Goal: Transaction & Acquisition: Purchase product/service

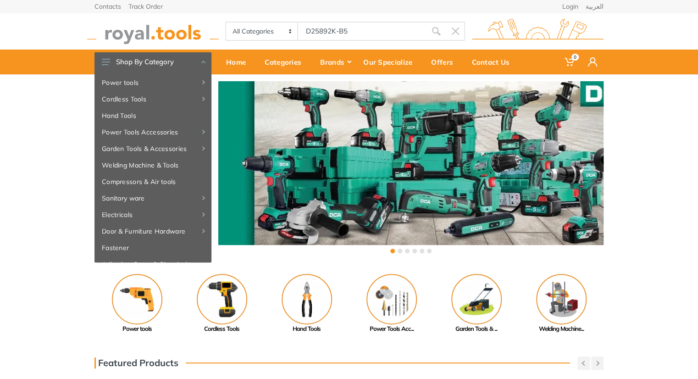
type input "D25892K-B5"
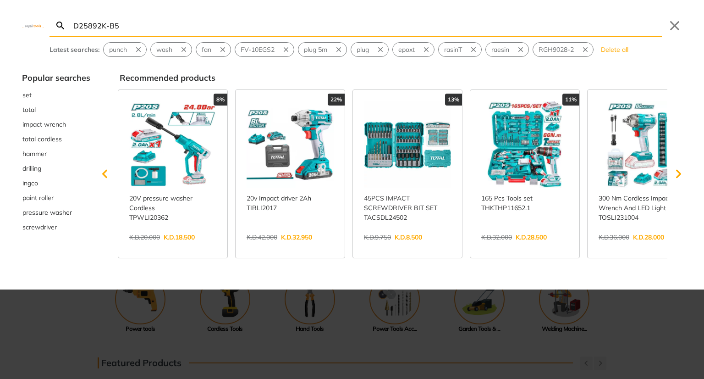
type input "D25892K-B"
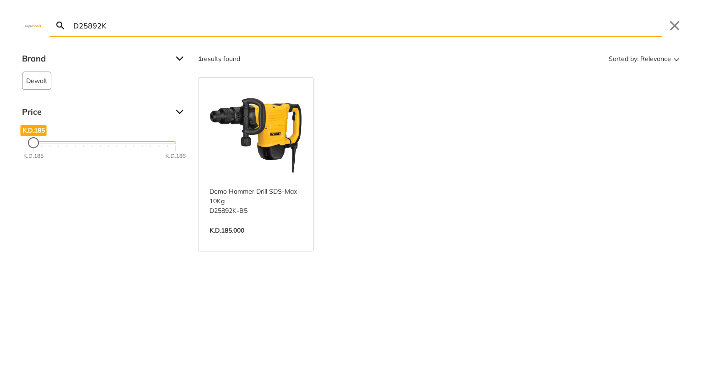
type input "D25892K"
click at [226, 240] on link "View more →" at bounding box center [256, 240] width 93 height 0
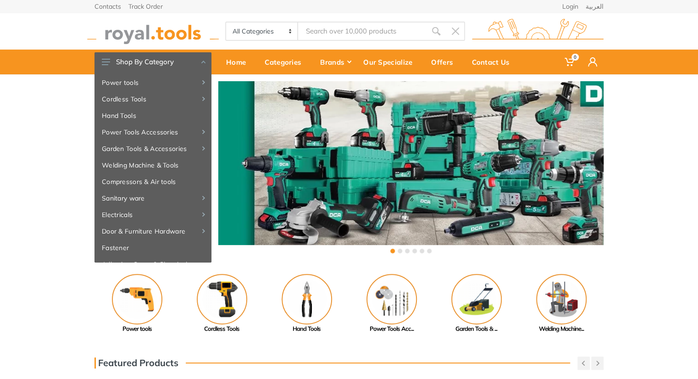
click at [336, 39] on input "Site search" at bounding box center [362, 31] width 128 height 19
type input "i"
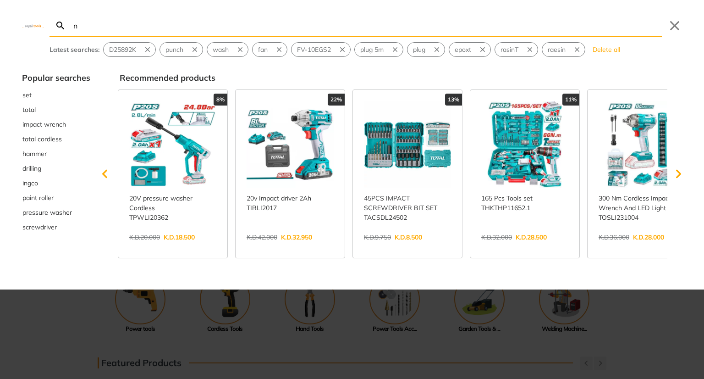
type input "nf"
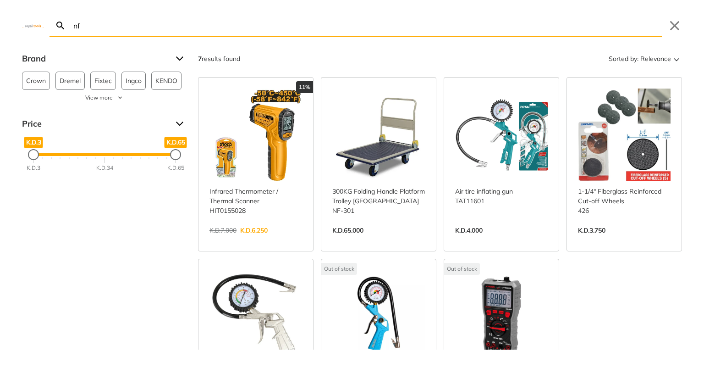
type input "n"
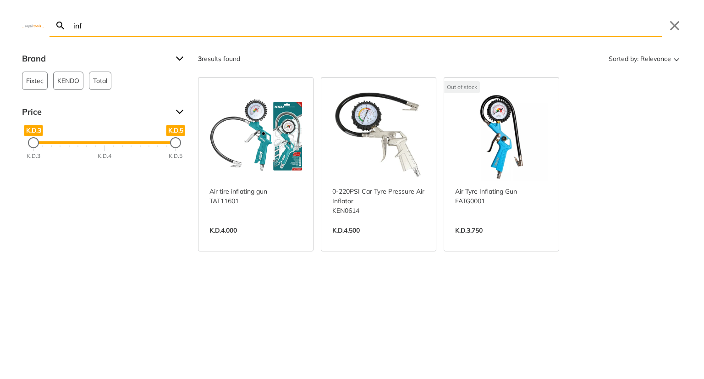
type input "in"
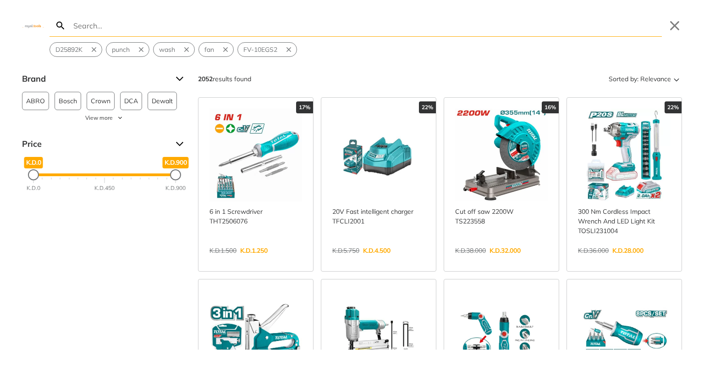
type input "p"
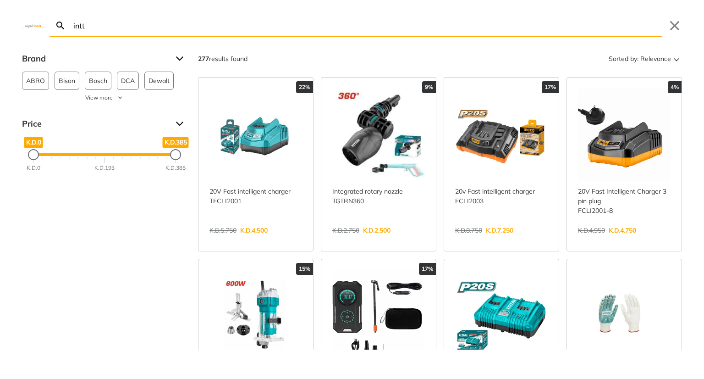
type input "intt"
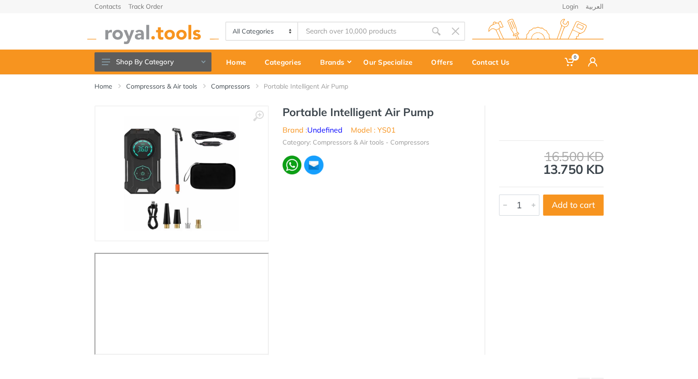
click at [571, 193] on div "1 Add to cart" at bounding box center [551, 205] width 108 height 25
click at [569, 201] on button "Add to cart" at bounding box center [573, 204] width 61 height 21
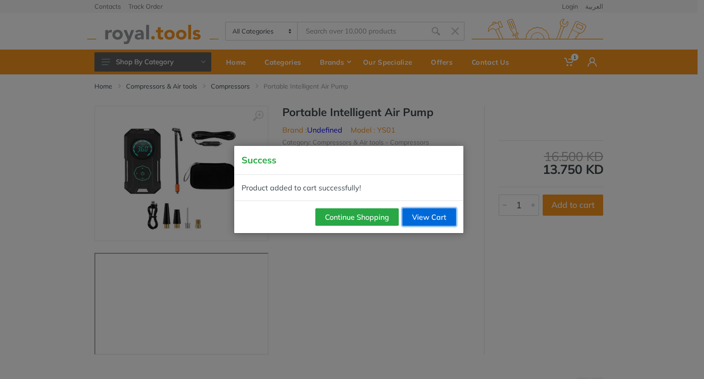
click at [416, 224] on link "View Cart" at bounding box center [430, 216] width 54 height 17
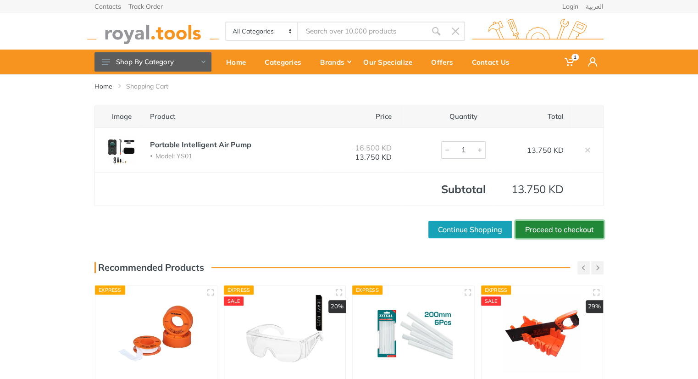
click at [581, 225] on link "Proceed to checkout" at bounding box center [559, 229] width 88 height 17
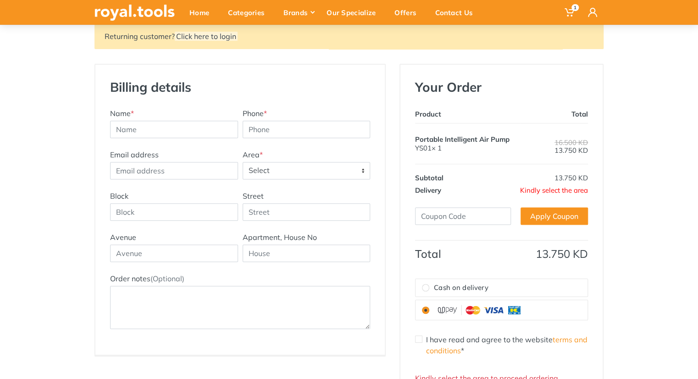
scroll to position [102, 0]
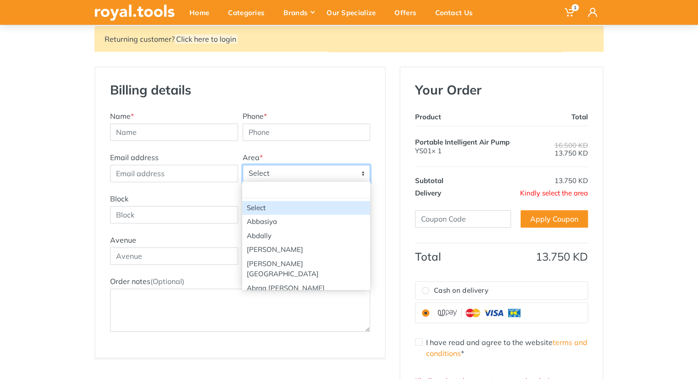
click at [275, 172] on span "Select" at bounding box center [306, 173] width 127 height 17
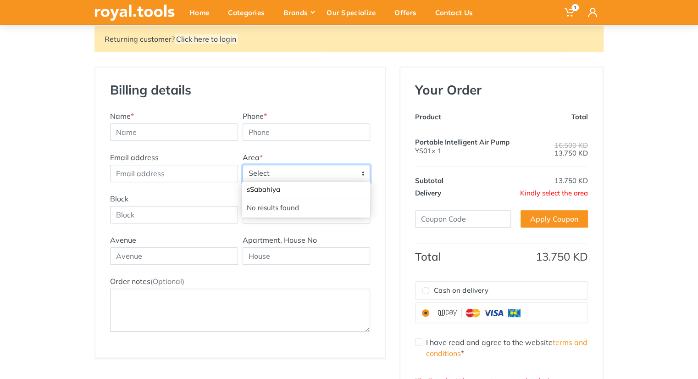
type input "Sabahiya"
select select "85"
click at [546, 138] on td "16.500 KD 13.750 KD" at bounding box center [553, 146] width 67 height 41
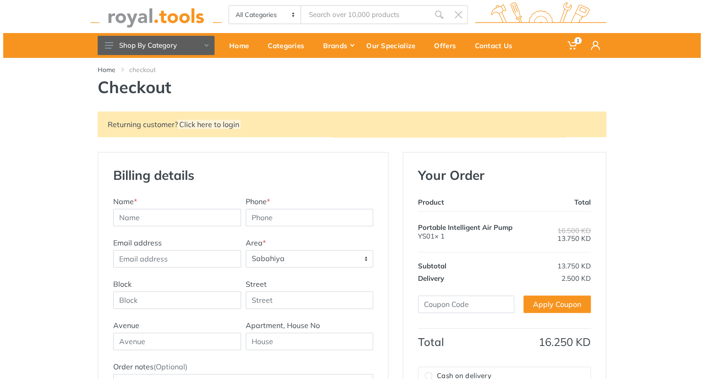
scroll to position [0, 0]
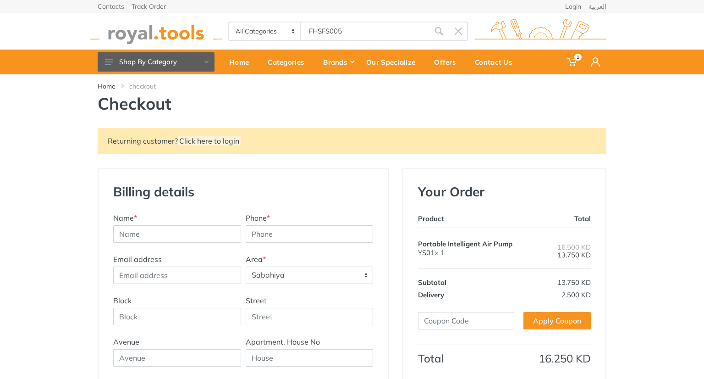
type input "FHSFS005"
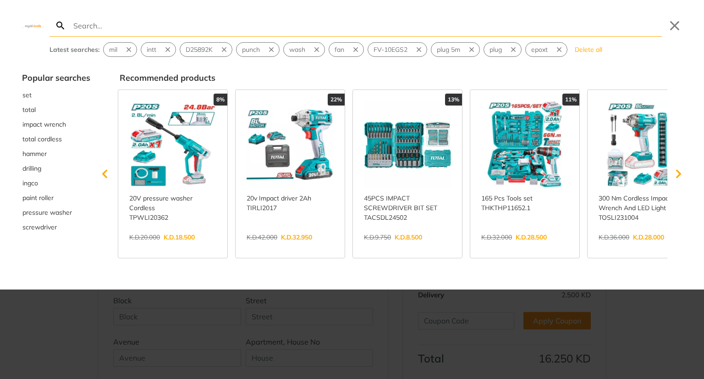
click at [354, 33] on div "Search Submit Close Latest searches: mil intt D25892K punch wash fan FV-10EGS2 …" at bounding box center [352, 189] width 704 height 379
paste input "FHSFS005"
type input "FHSFS005"
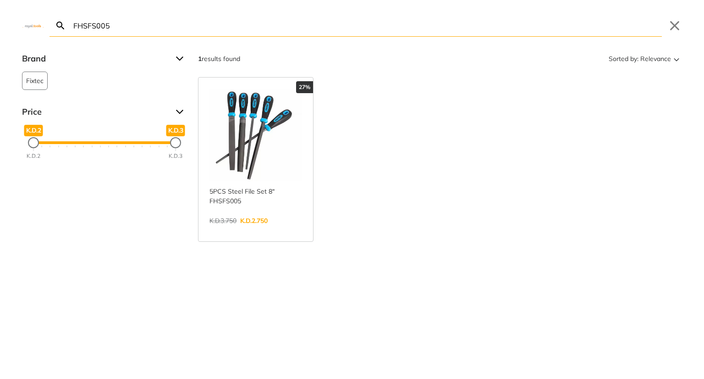
click at [249, 230] on link "View more →" at bounding box center [256, 230] width 93 height 0
click at [238, 28] on input "FHSFS005" at bounding box center [367, 26] width 590 height 22
paste input "32046"
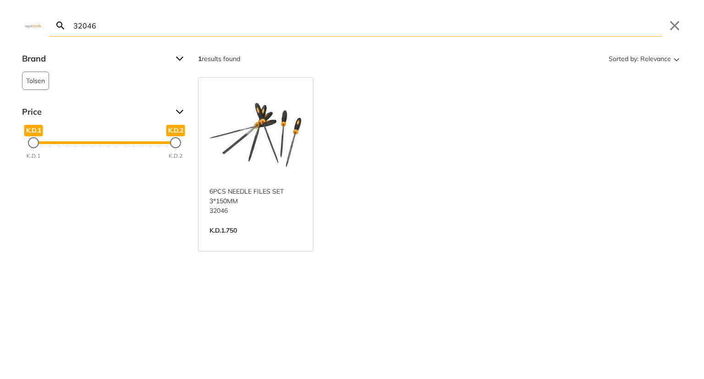
type input "32046"
click at [241, 240] on link "View more →" at bounding box center [256, 240] width 93 height 0
click at [198, 25] on input "32046" at bounding box center [367, 26] width 590 height 22
paste input "search"
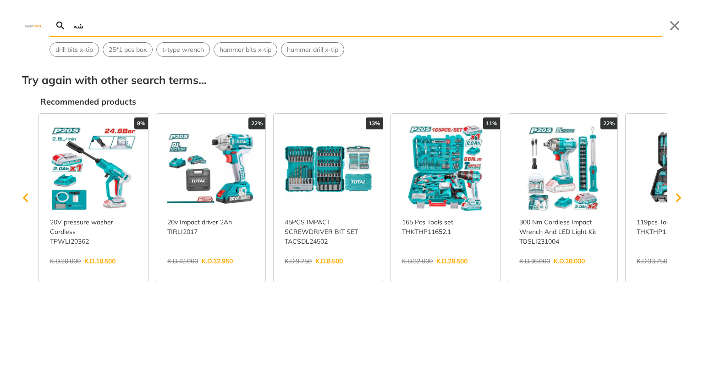
type input "ش"
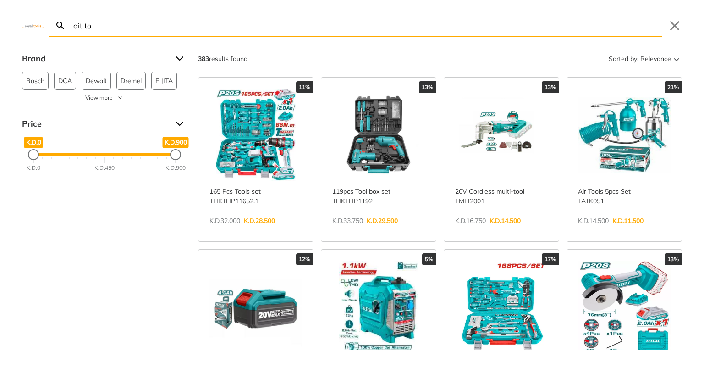
type input "ait to"
click at [618, 230] on link "View more →" at bounding box center [624, 230] width 93 height 0
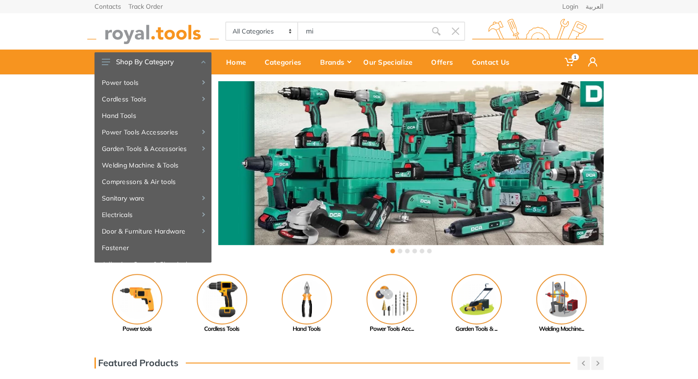
type input "mi"
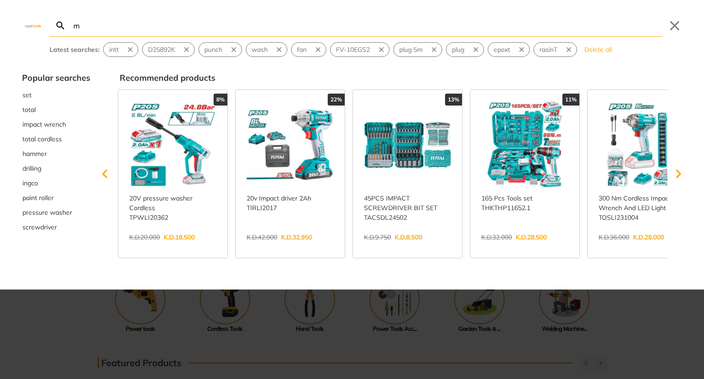
type input "mi"
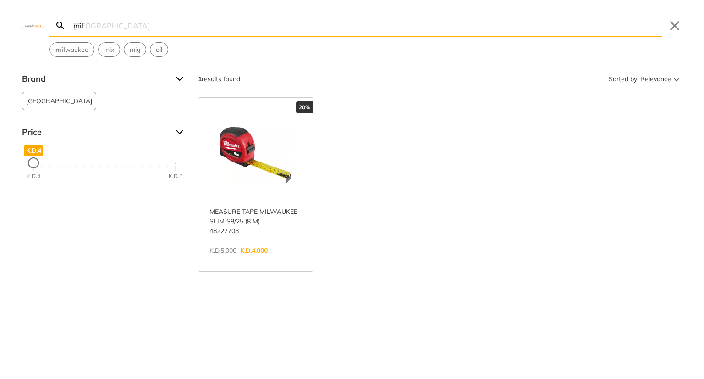
type input "mil"
click at [223, 260] on link "View more →" at bounding box center [256, 260] width 93 height 0
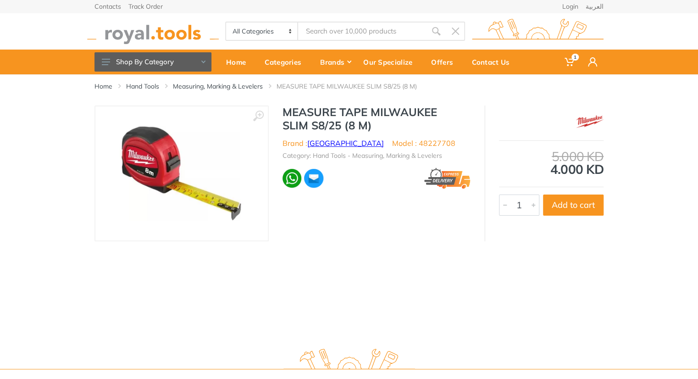
click at [322, 142] on link "[GEOGRAPHIC_DATA]" at bounding box center [345, 142] width 77 height 9
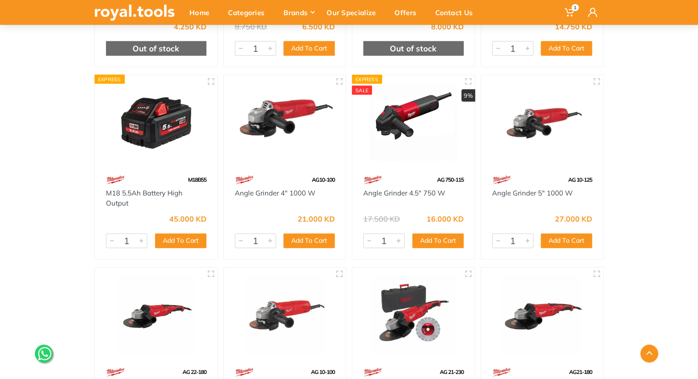
scroll to position [2637, 0]
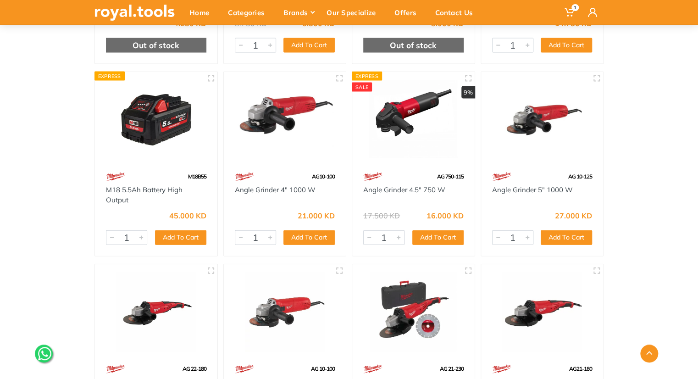
click at [395, 116] on img at bounding box center [413, 119] width 106 height 79
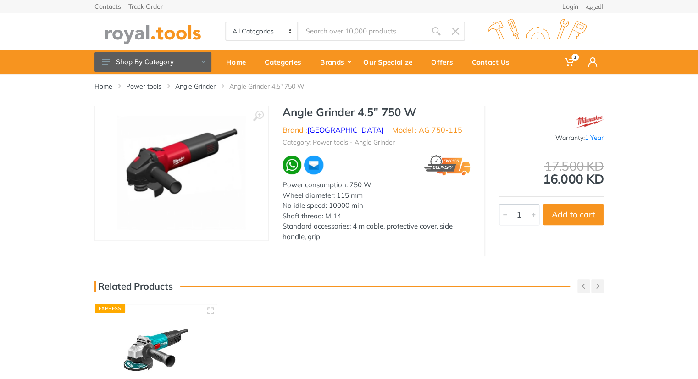
click at [635, 167] on div "‹ › Angle Grinder 4.5" 750 W Brand : Milwaukee 1 Year" at bounding box center [349, 180] width 698 height 151
click at [344, 128] on link "[GEOGRAPHIC_DATA]" at bounding box center [345, 129] width 77 height 9
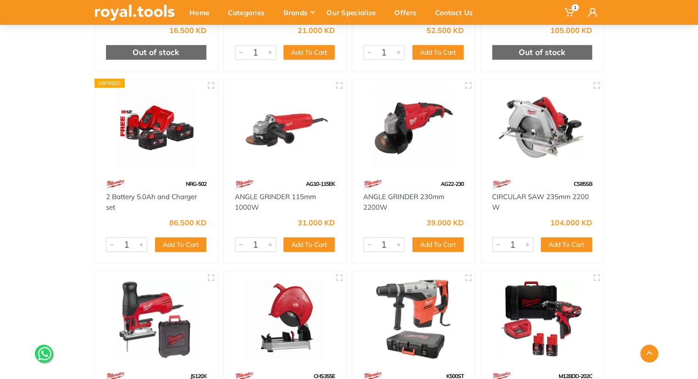
scroll to position [326, 0]
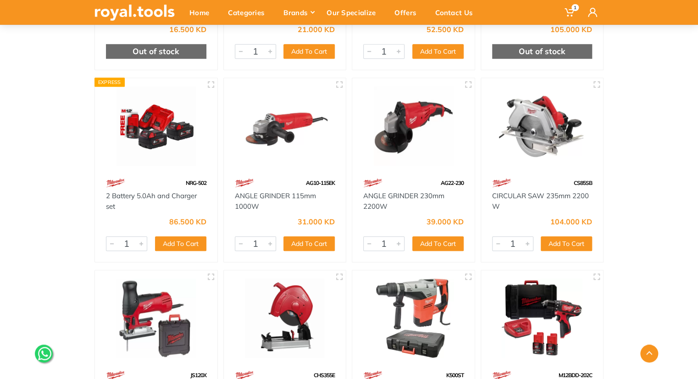
click at [150, 119] on img at bounding box center [156, 125] width 106 height 79
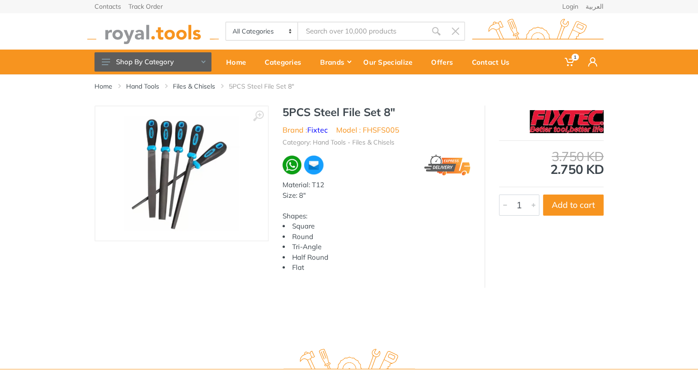
click at [320, 24] on input "Site search" at bounding box center [362, 31] width 128 height 19
paste input "FHSFS005"
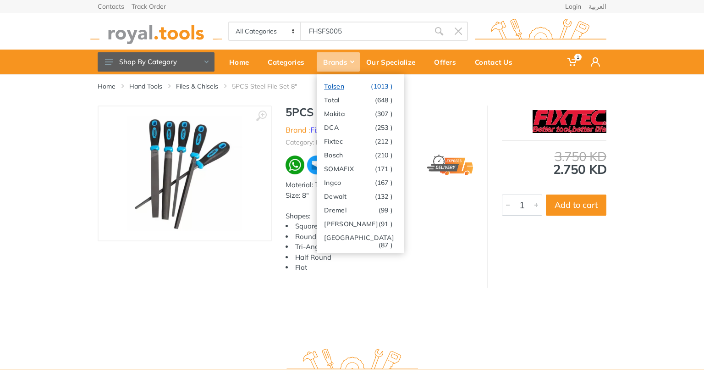
type input "FHSFS005"
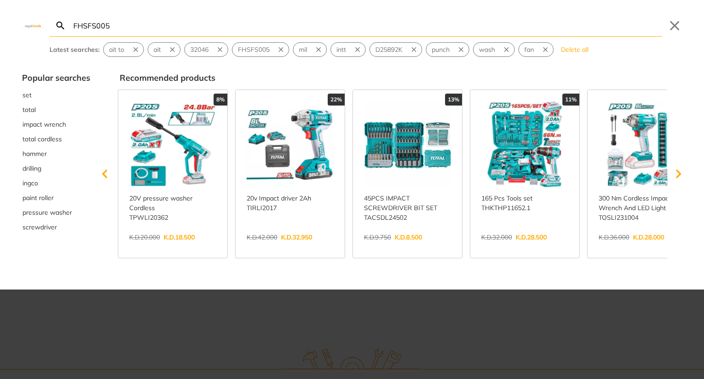
type input "FHSFS005"
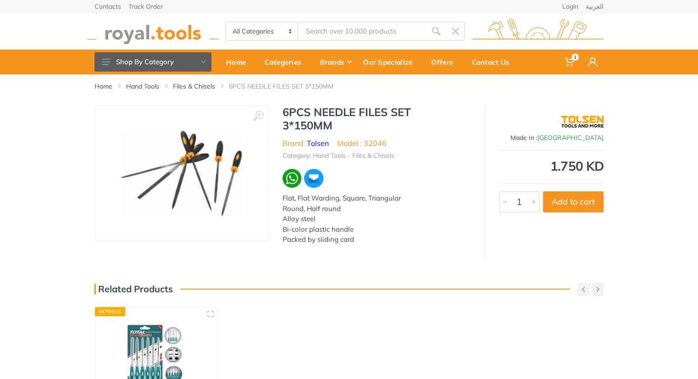
click at [161, 350] on img at bounding box center [156, 354] width 105 height 78
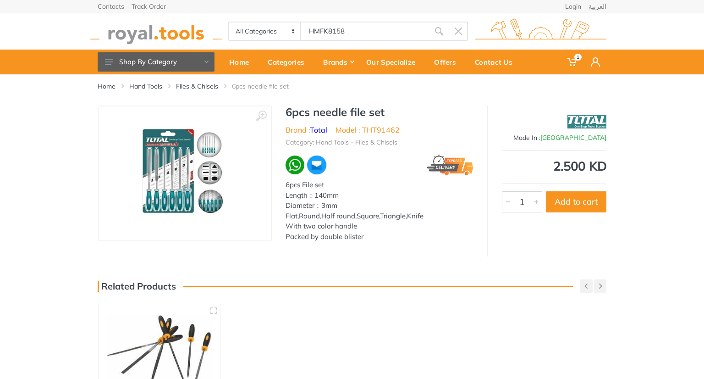
type input "HMFK8158"
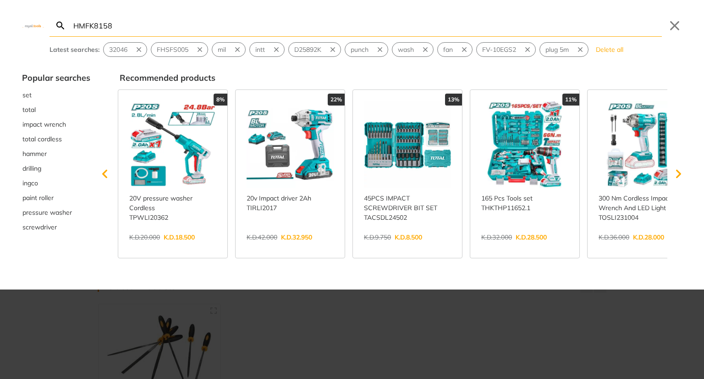
type input "HMFK8158"
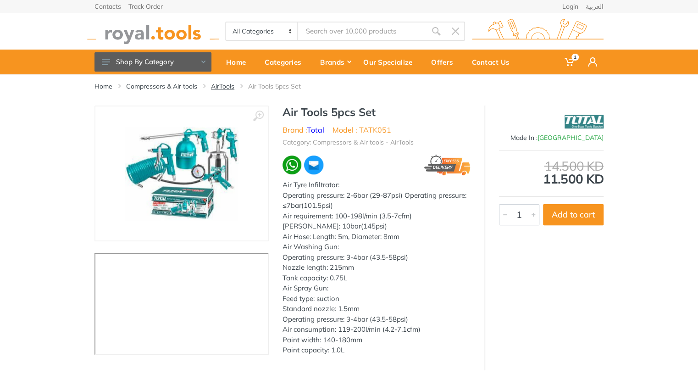
click at [218, 87] on link "AirTools" at bounding box center [222, 86] width 23 height 9
